Goal: Information Seeking & Learning: Check status

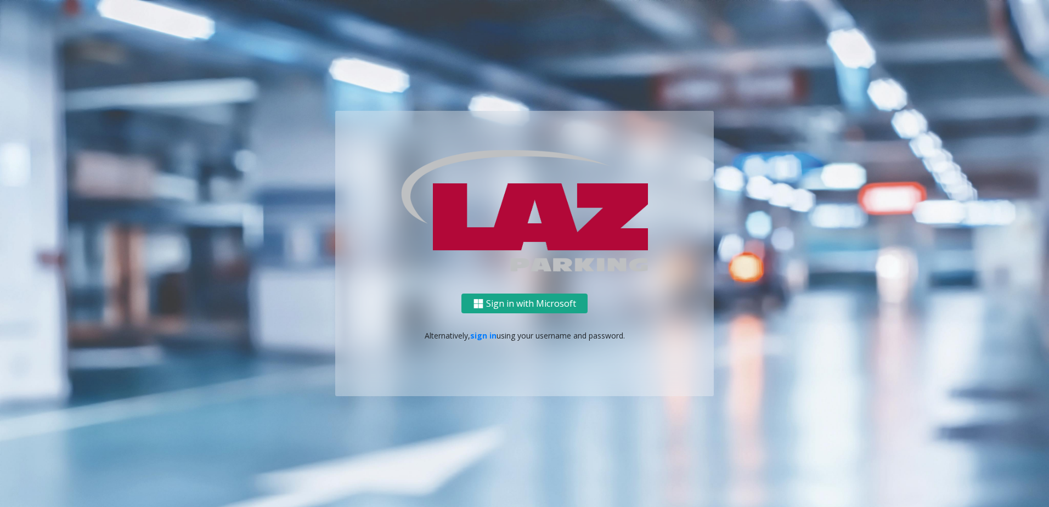
click at [539, 299] on button "Sign in with Microsoft" at bounding box center [524, 304] width 126 height 20
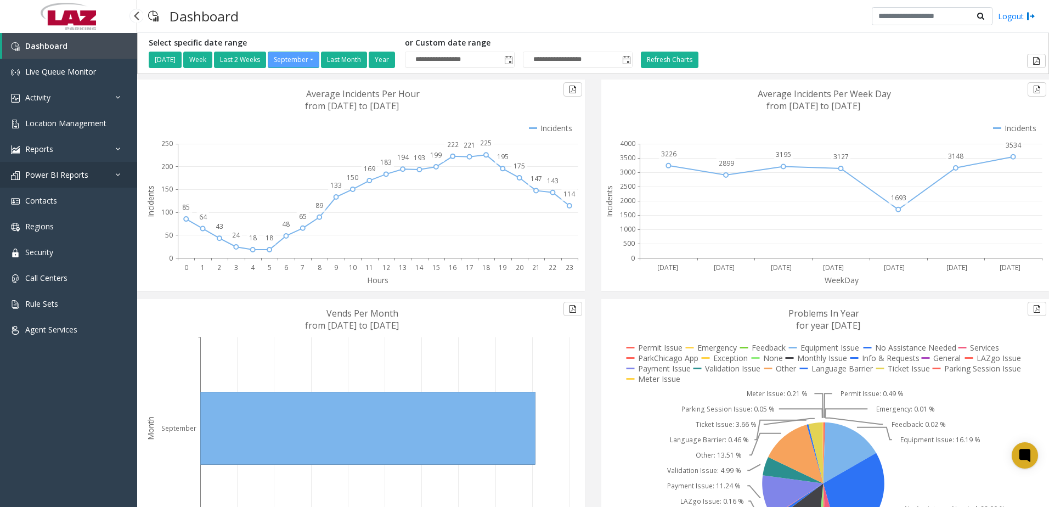
click at [57, 175] on span "Power BI Reports" at bounding box center [56, 175] width 63 height 10
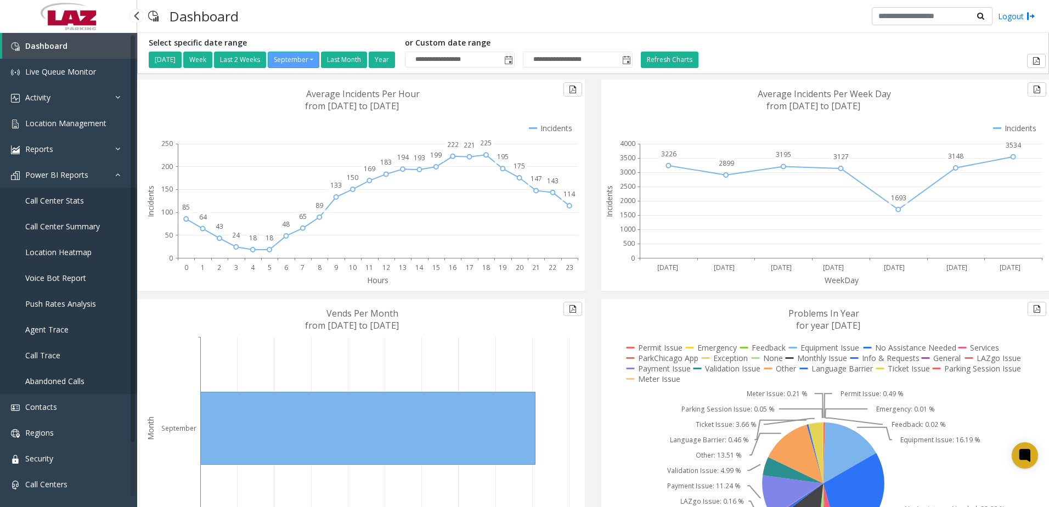
click at [49, 222] on span "Call Center Summary" at bounding box center [62, 226] width 75 height 10
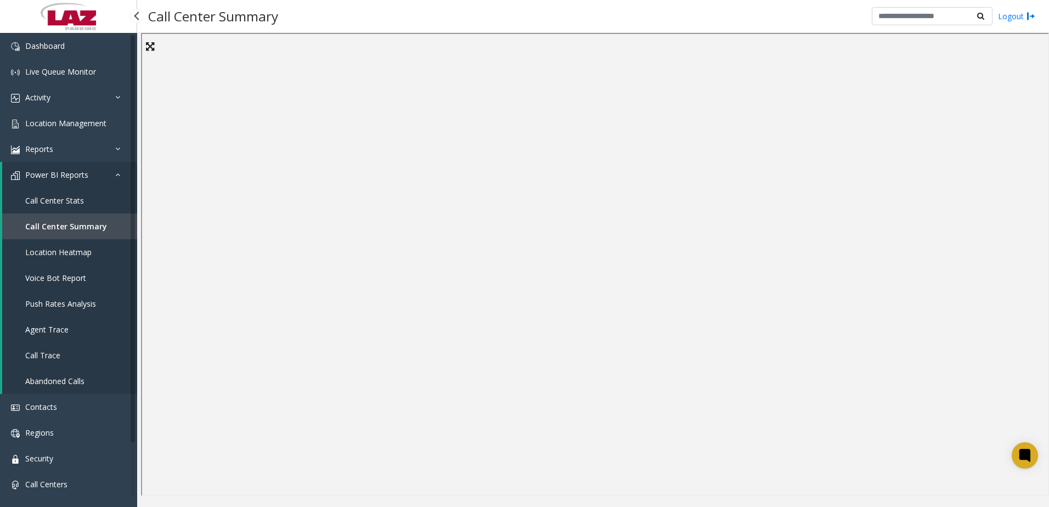
click at [77, 196] on span "Call Center Stats" at bounding box center [54, 200] width 59 height 10
click at [323, 18] on div "Call Center Stats Logout" at bounding box center [593, 16] width 912 height 33
click at [376, 22] on div "Call Center Stats Logout" at bounding box center [593, 16] width 912 height 33
click at [490, 17] on div "Call Center Stats Logout" at bounding box center [593, 16] width 912 height 33
click at [348, 20] on div "Call Center Stats Logout" at bounding box center [593, 16] width 912 height 33
